Goal: Check status: Check status

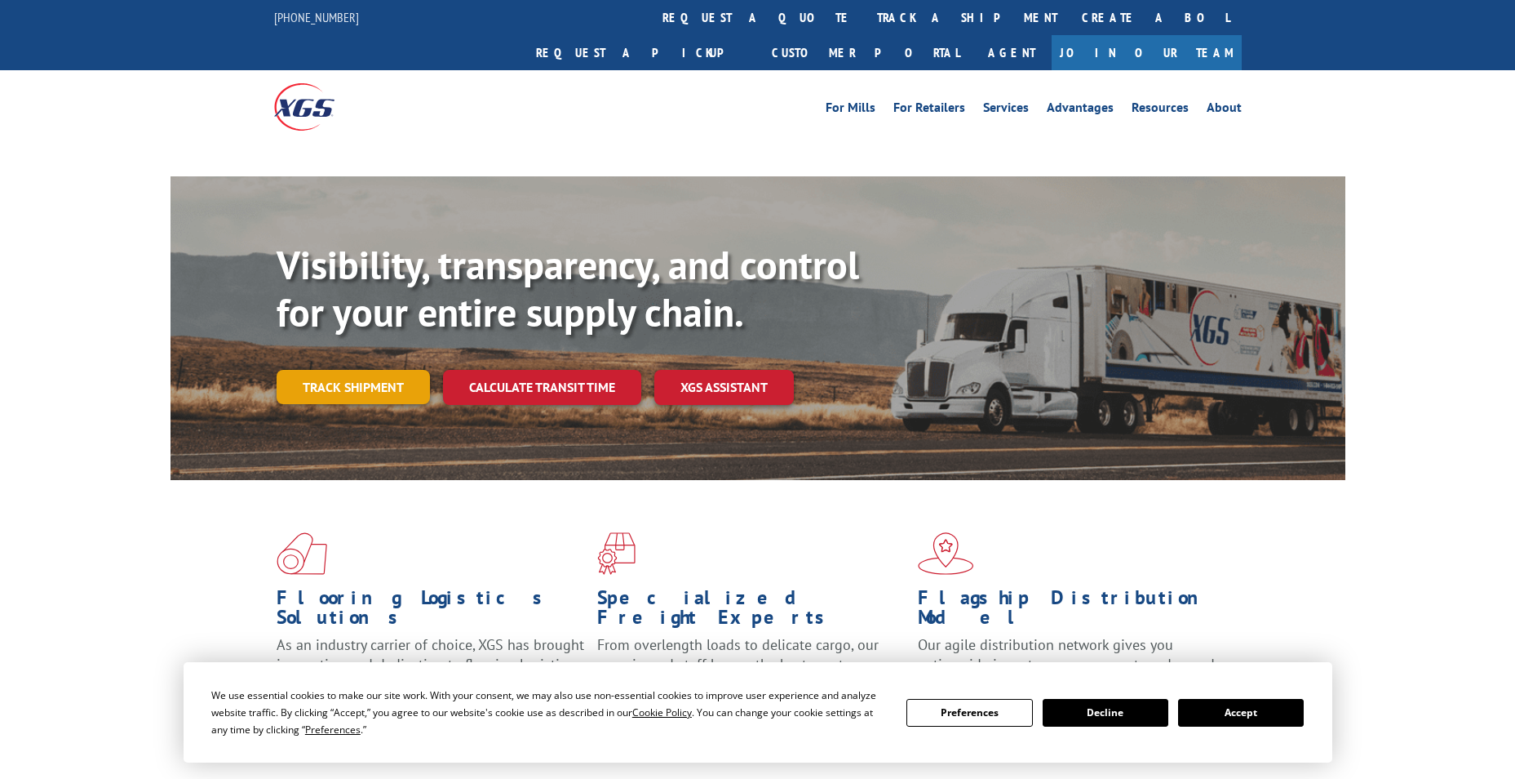
click at [389, 370] on link "Track shipment" at bounding box center [353, 387] width 153 height 34
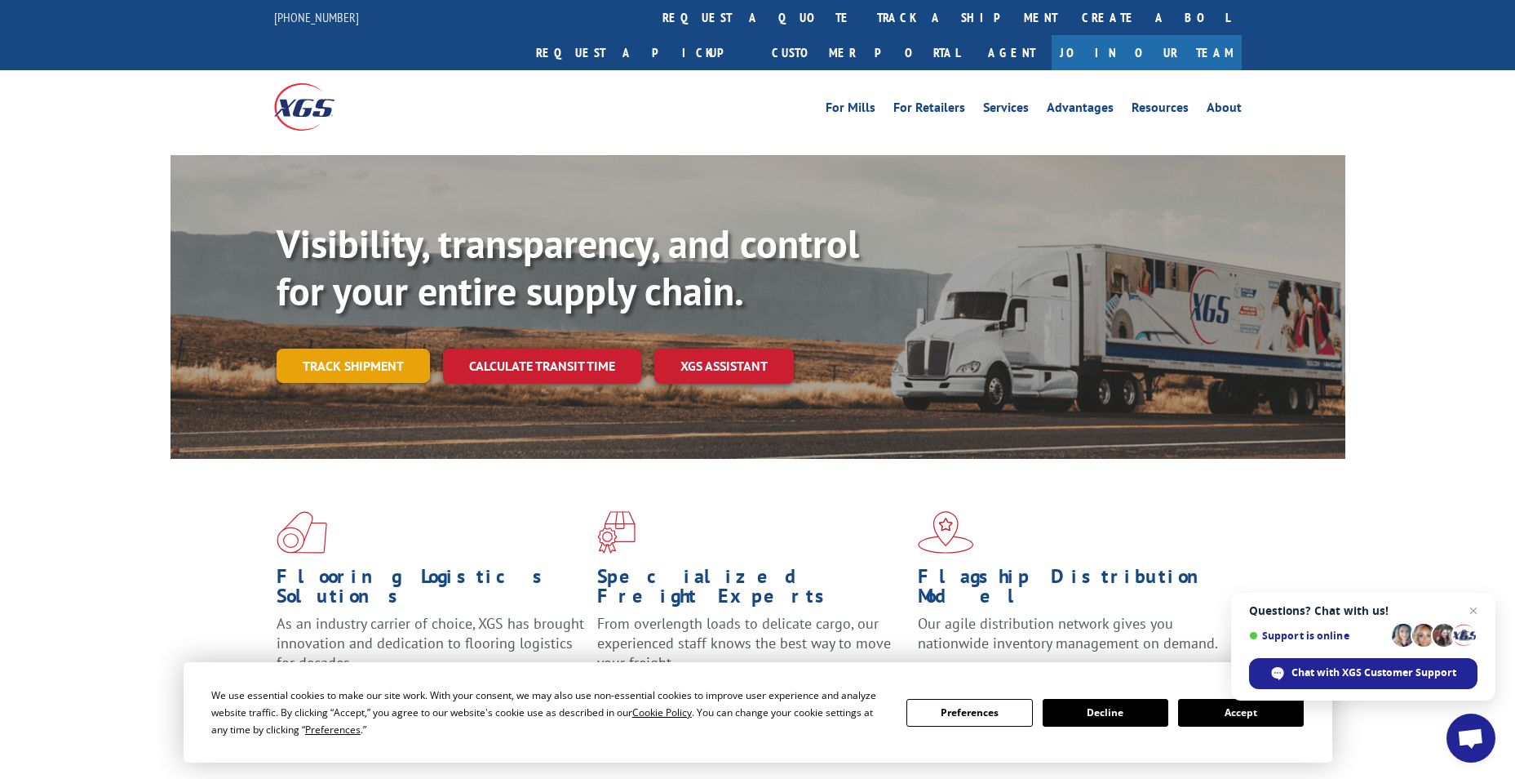
click at [346, 348] on link "Track shipment" at bounding box center [353, 365] width 153 height 34
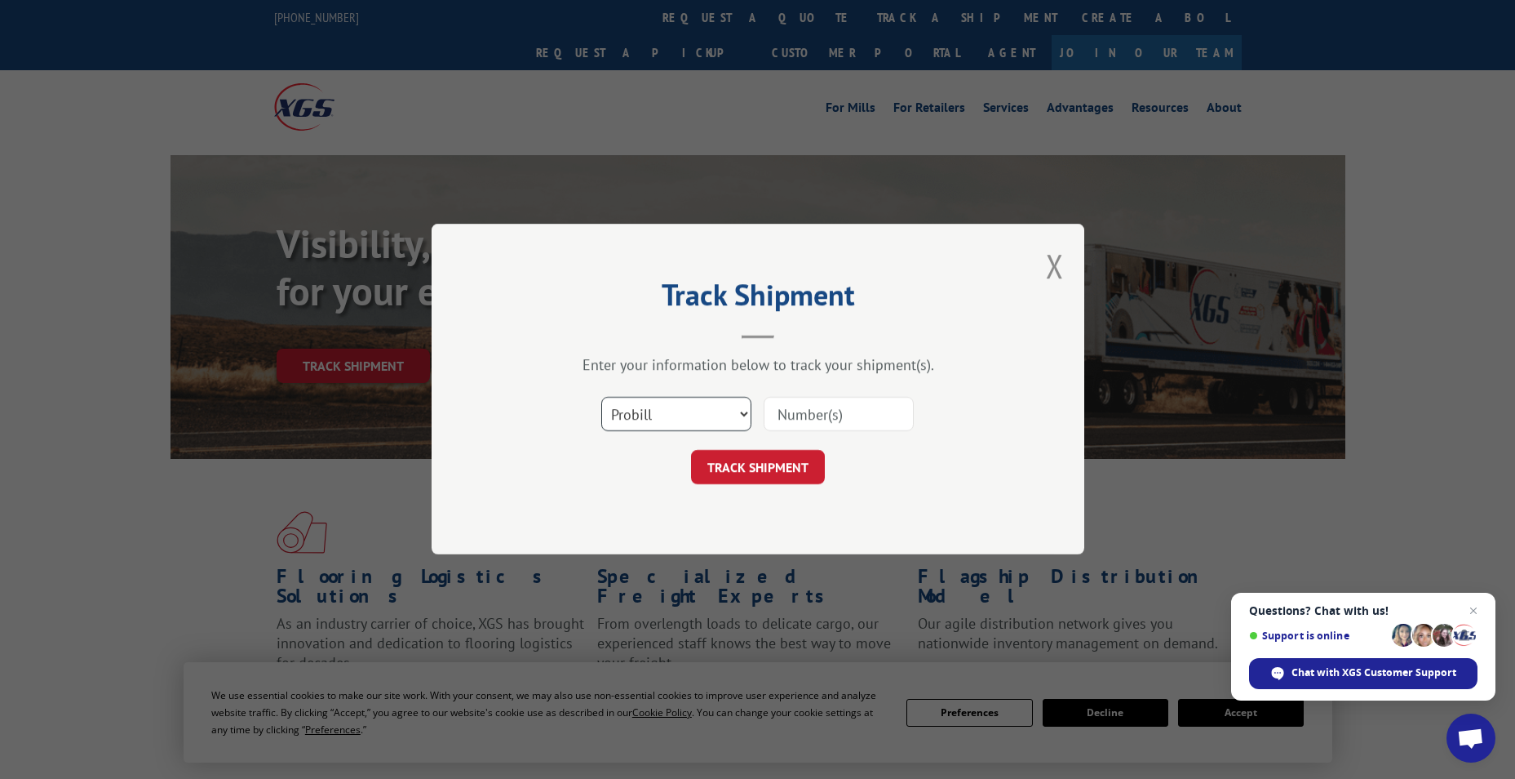
click at [682, 419] on select "Select category... Probill BOL PO" at bounding box center [676, 414] width 150 height 34
select select "bol"
click at [601, 397] on select "Select category... Probill BOL PO" at bounding box center [676, 414] width 150 height 34
paste input "476349"
type input "476349"
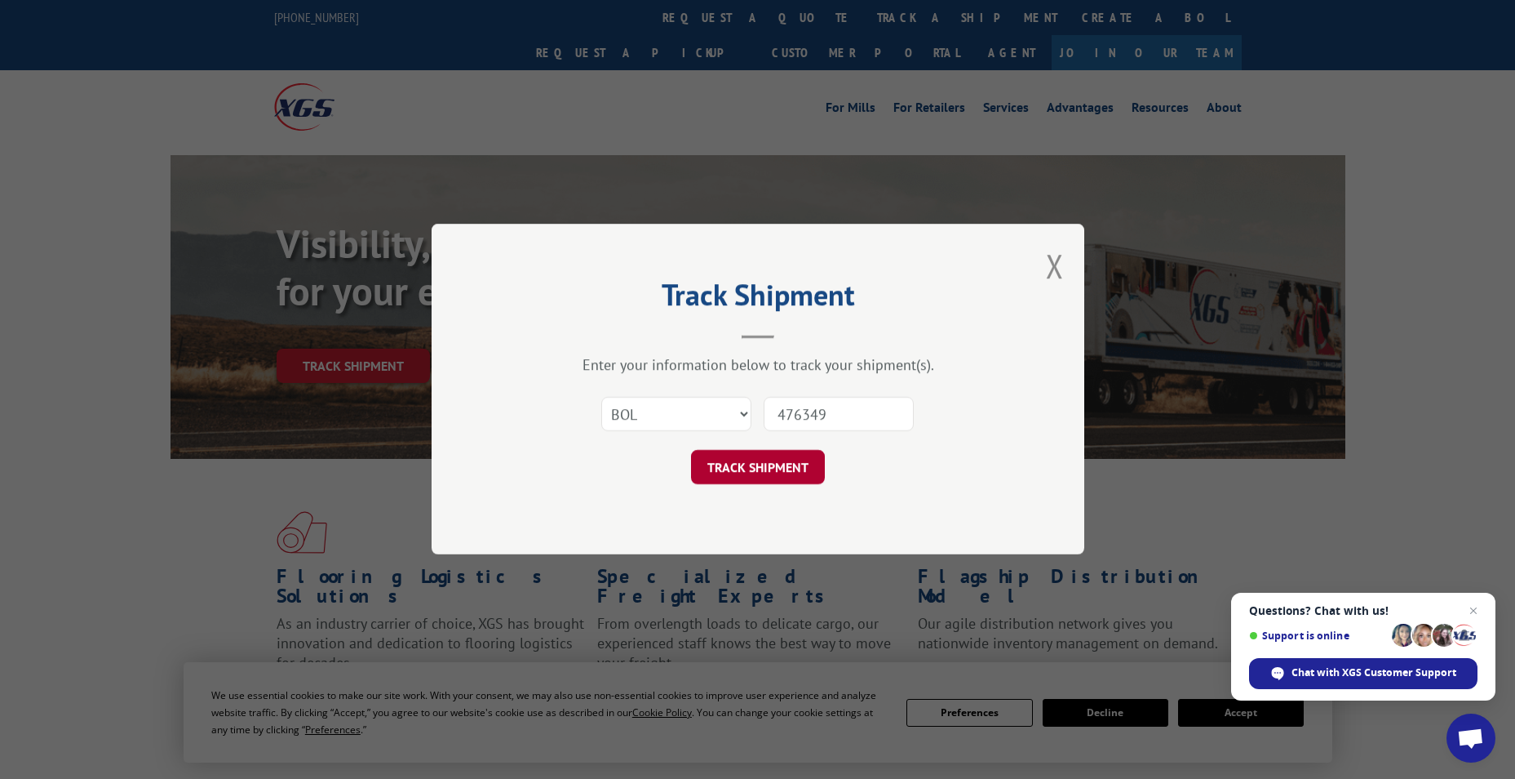
click at [790, 478] on button "TRACK SHIPMENT" at bounding box center [758, 467] width 134 height 34
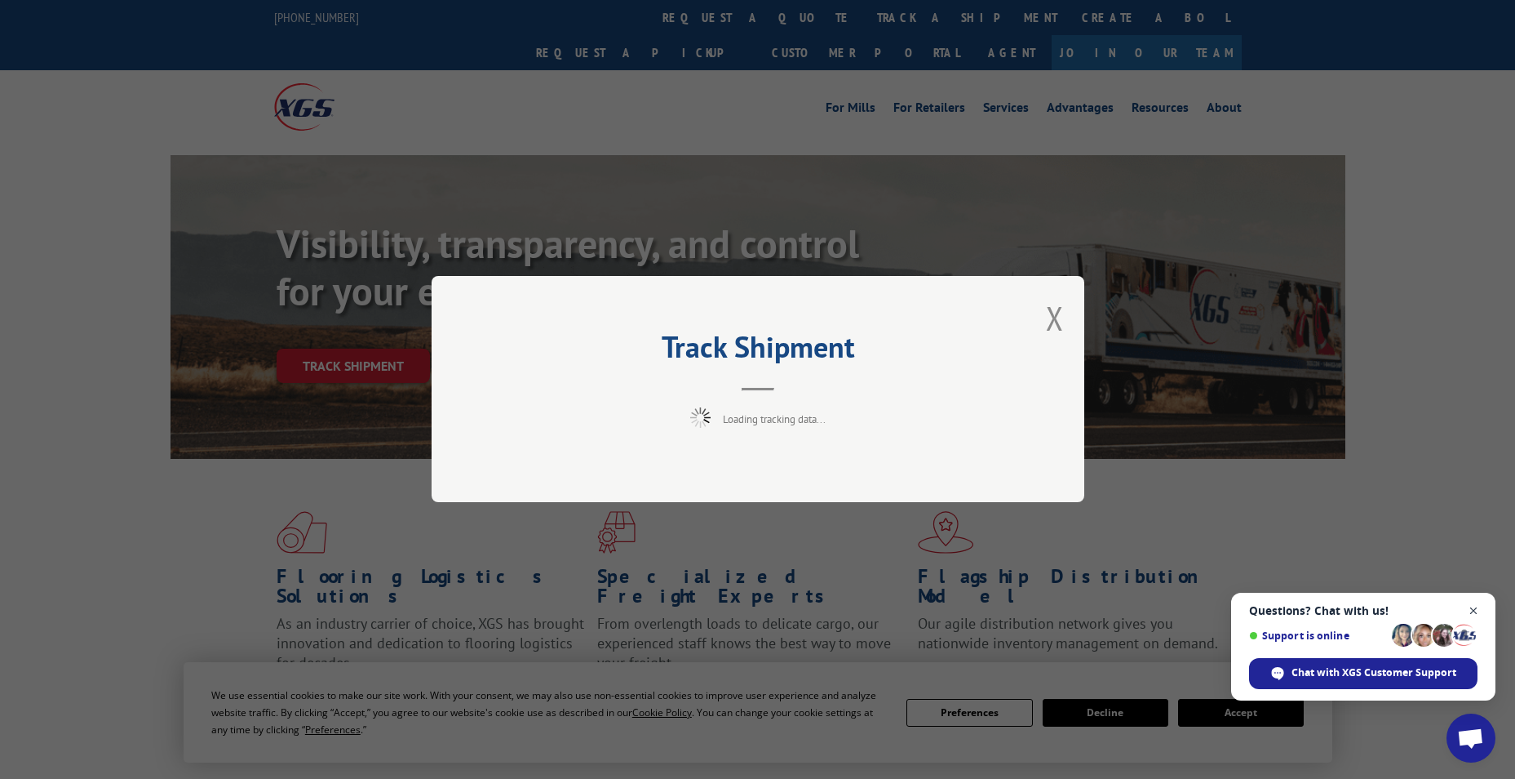
click at [1473, 606] on span "Close chat" at bounding box center [1474, 611] width 20 height 20
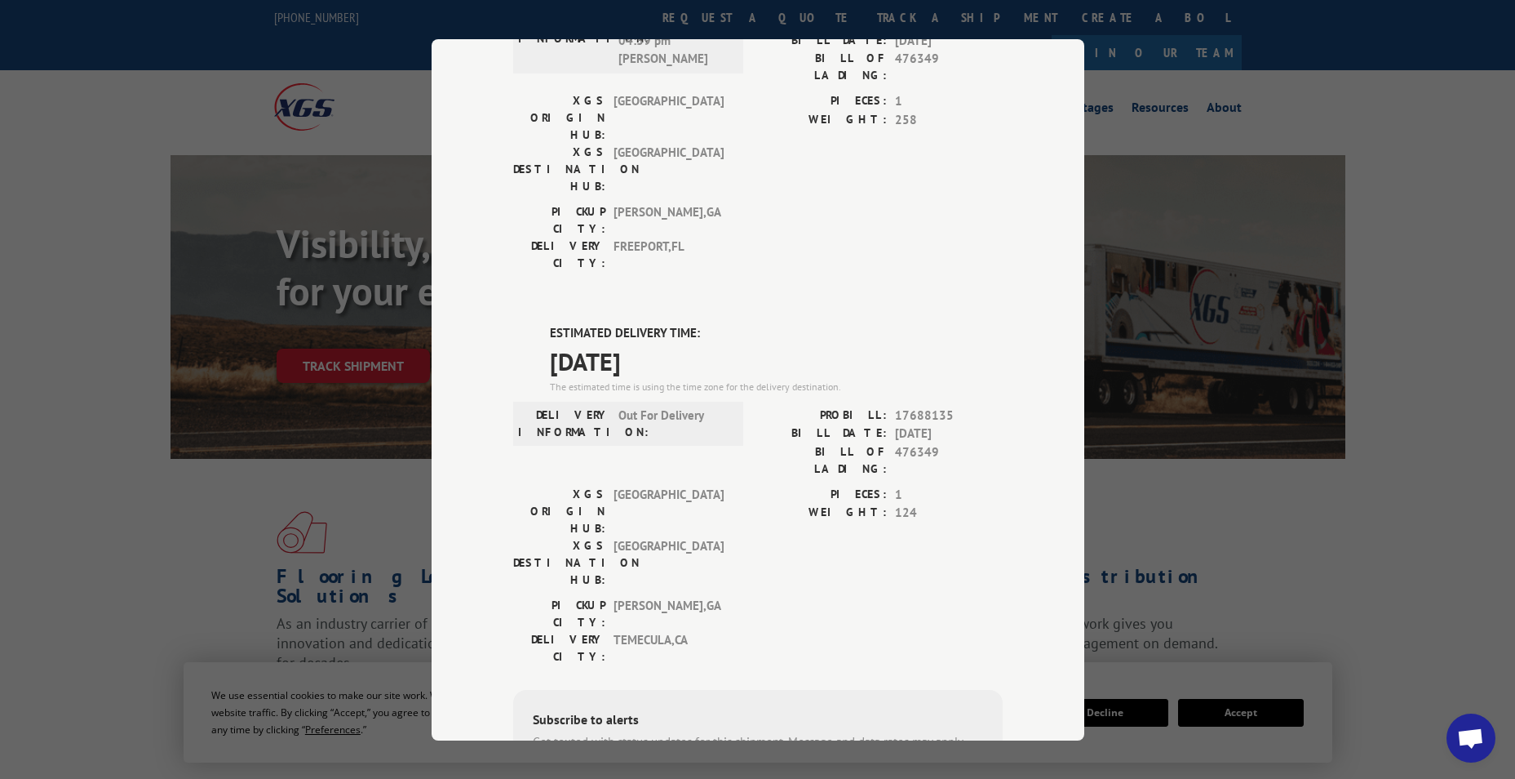
scroll to position [567, 0]
click at [1351, 521] on div "Track Shipment DELIVERED DELIVERY INFORMATION: [DATE] 11:22 am [PERSON_NAME]: 1…" at bounding box center [757, 389] width 1515 height 779
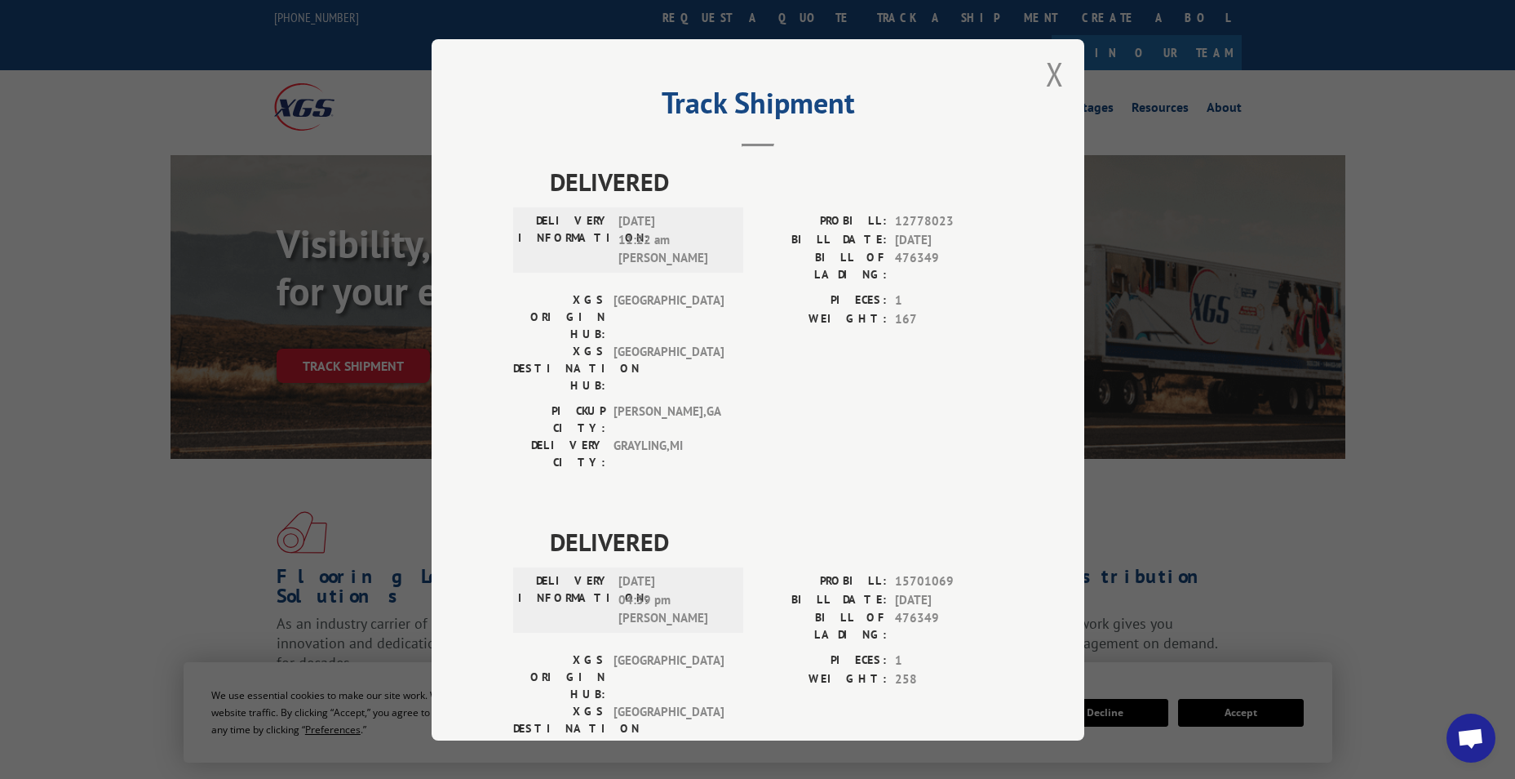
scroll to position [0, 0]
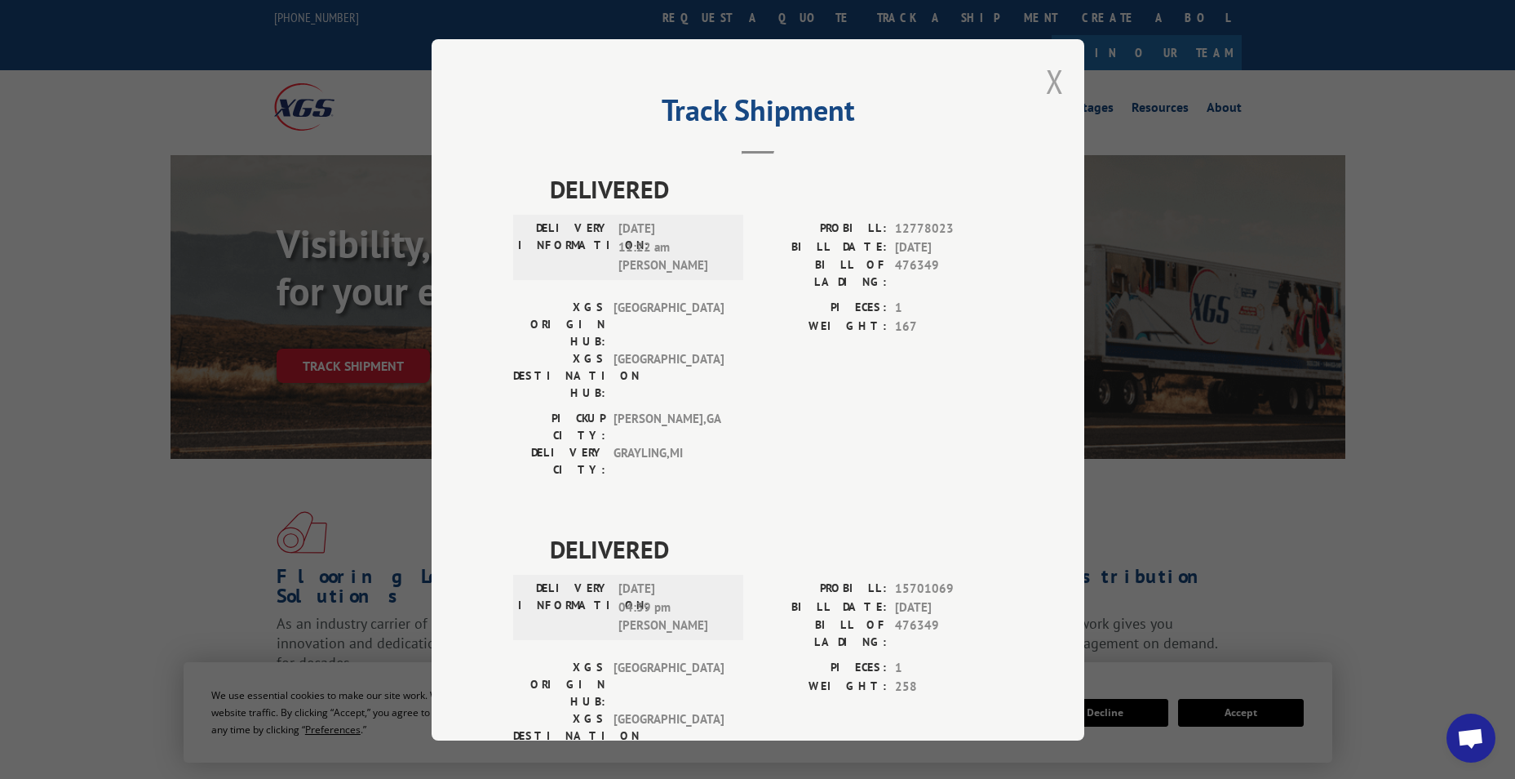
click at [1053, 82] on button "Close modal" at bounding box center [1055, 81] width 18 height 43
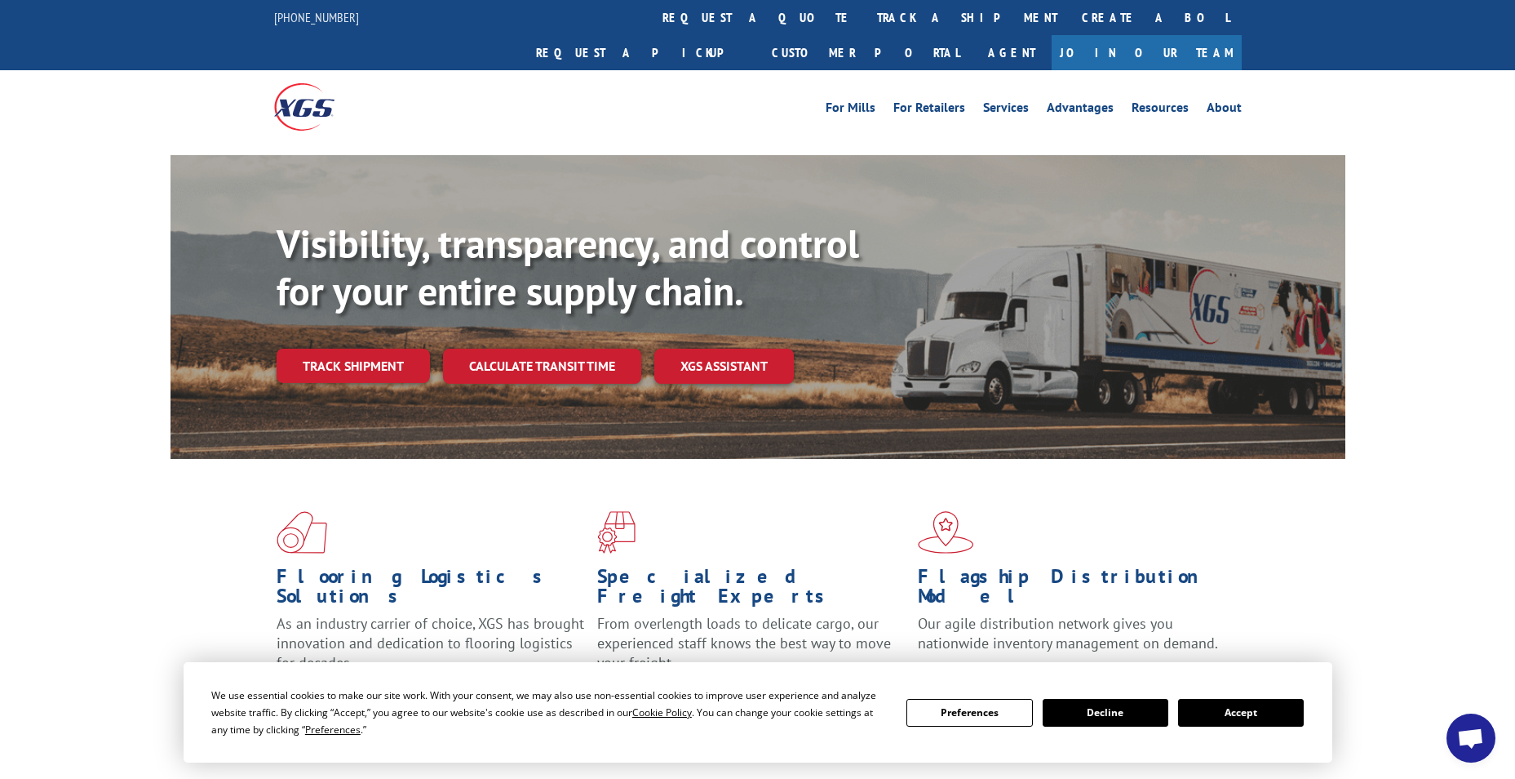
click at [1133, 709] on button "Decline" at bounding box center [1106, 713] width 126 height 28
